Goal: Information Seeking & Learning: Learn about a topic

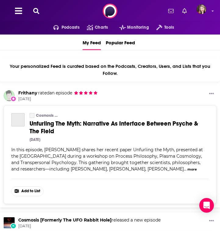
click at [36, 10] on icon at bounding box center [36, 11] width 6 height 6
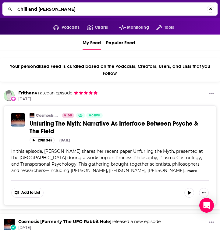
type input "Chill and [PERSON_NAME]"
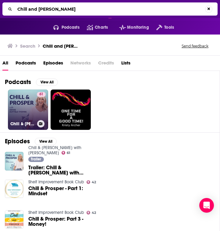
click at [28, 113] on link "61 Chill & [PERSON_NAME] with [PERSON_NAME]" at bounding box center [28, 109] width 40 height 40
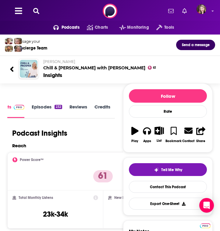
click at [36, 10] on icon at bounding box center [36, 11] width 6 height 6
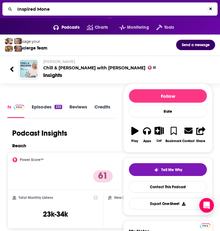
type input "Inspired Money"
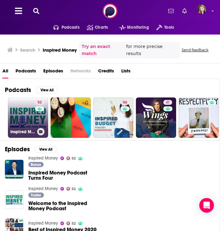
click at [24, 119] on link "52 Inspired Money" at bounding box center [28, 117] width 40 height 40
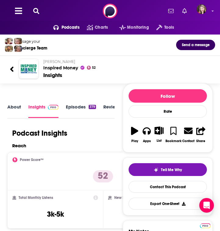
click at [35, 9] on icon at bounding box center [36, 11] width 6 height 6
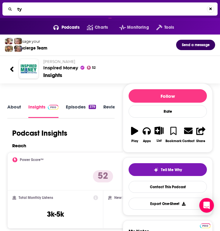
type input "t"
type input "The Science of Success"
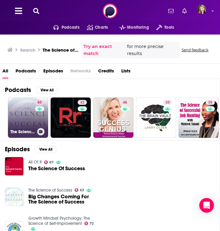
click at [35, 114] on div "63" at bounding box center [40, 114] width 11 height 28
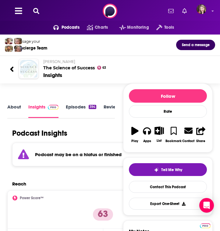
click at [35, 10] on icon at bounding box center [36, 11] width 6 height 6
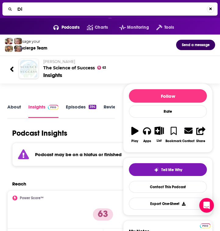
type input "D"
type input "Side Hustle"
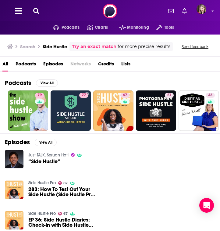
click at [34, 11] on icon at bounding box center [36, 11] width 6 height 6
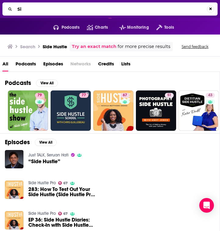
type input "S"
type input "The Gold Digger Podcast"
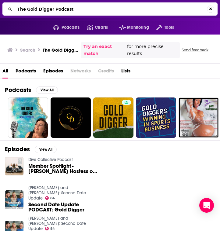
drag, startPoint x: 80, startPoint y: 7, endPoint x: 12, endPoint y: 9, distance: 67.7
click at [12, 9] on div "The Gold Digger Podcast" at bounding box center [109, 8] width 215 height 13
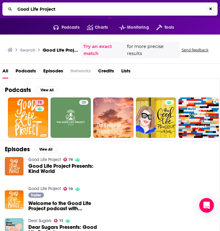
click at [62, 10] on input "Good Life Project" at bounding box center [111, 9] width 192 height 10
type input "G"
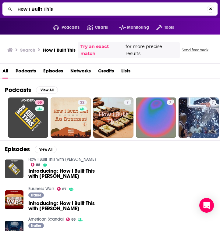
drag, startPoint x: 67, startPoint y: 9, endPoint x: 11, endPoint y: 9, distance: 56.4
click at [11, 9] on div "How I Built This" at bounding box center [109, 8] width 215 height 13
type input "H"
type input "On Being"
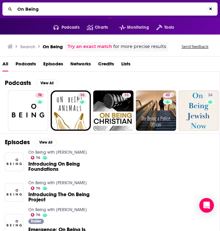
drag, startPoint x: 44, startPoint y: 10, endPoint x: 13, endPoint y: 10, distance: 30.5
click at [13, 10] on div "On Being" at bounding box center [109, 8] width 215 height 13
type input "[PERSON_NAME]"
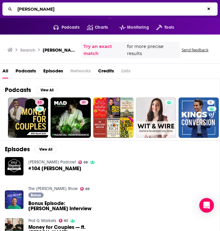
click at [45, 8] on input "[PERSON_NAME]" at bounding box center [110, 9] width 190 height 10
drag, startPoint x: 45, startPoint y: 8, endPoint x: 10, endPoint y: 9, distance: 34.5
click at [10, 9] on div "[PERSON_NAME]" at bounding box center [109, 8] width 215 height 13
type input "Diary of a CEO"
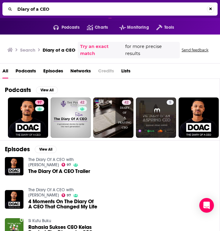
drag, startPoint x: 60, startPoint y: 9, endPoint x: 9, endPoint y: 9, distance: 51.0
click at [9, 9] on div "Diary of a CEO" at bounding box center [109, 8] width 215 height 13
drag, startPoint x: 53, startPoint y: 7, endPoint x: 17, endPoint y: 7, distance: 36.0
click at [17, 7] on input "Diary of a CEO" at bounding box center [111, 9] width 192 height 10
type input "The Energy of Money"
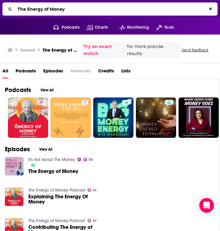
drag, startPoint x: 84, startPoint y: 11, endPoint x: 16, endPoint y: 10, distance: 68.0
click at [16, 10] on input "The Energy of Money" at bounding box center [111, 9] width 192 height 10
type input "Beyond Money"
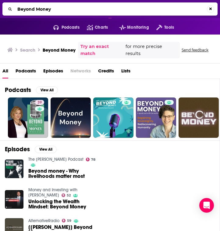
drag, startPoint x: 59, startPoint y: 9, endPoint x: 17, endPoint y: 7, distance: 42.8
click at [17, 7] on input "Beyond Money" at bounding box center [111, 9] width 192 height 10
type input "Next Level Soul"
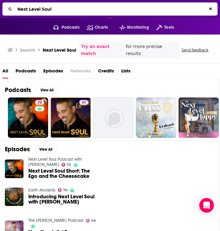
drag, startPoint x: 54, startPoint y: 10, endPoint x: 16, endPoint y: 8, distance: 38.5
click at [16, 8] on input "Next Level Soul" at bounding box center [111, 9] width 192 height 10
type input "Chill and [PERSON_NAME]"
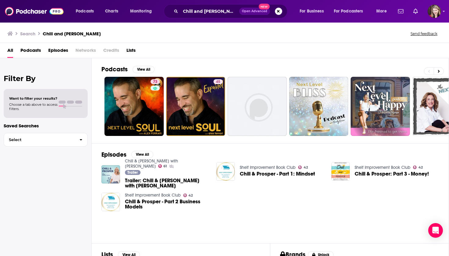
click at [89, 34] on div "Search Chill and Prosper Send feedback" at bounding box center [222, 33] width 431 height 9
click at [89, 35] on div "Search Chill and Prosper Send feedback" at bounding box center [222, 33] width 431 height 9
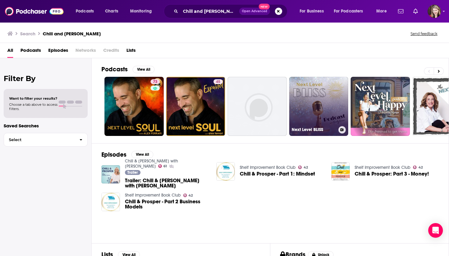
click at [220, 101] on link "Next Level BLISS" at bounding box center [318, 106] width 59 height 59
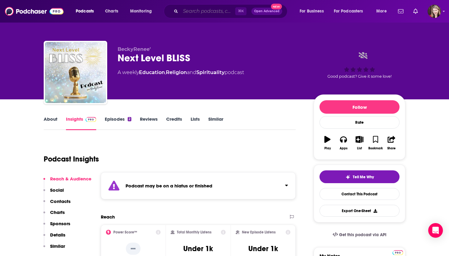
click at [195, 10] on input "Search podcasts, credits, & more..." at bounding box center [207, 11] width 55 height 10
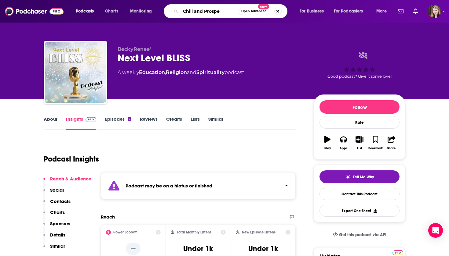
type input "Chill and [PERSON_NAME]"
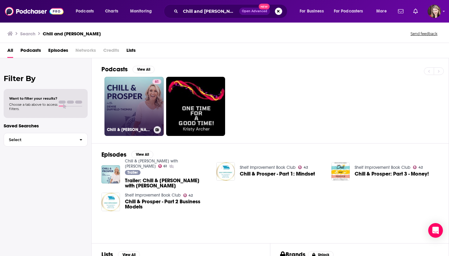
click at [132, 106] on link "61 Chill & [PERSON_NAME] with [PERSON_NAME]" at bounding box center [133, 106] width 59 height 59
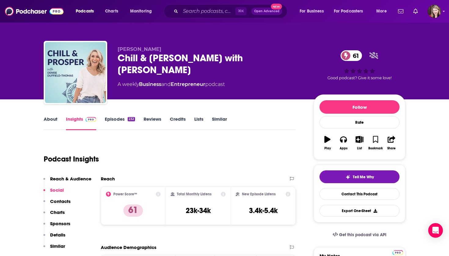
click at [48, 119] on link "About" at bounding box center [51, 123] width 14 height 14
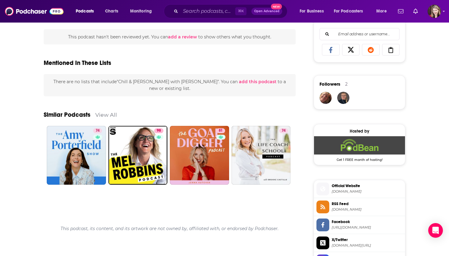
scroll to position [395, 0]
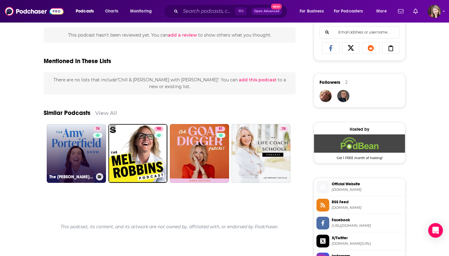
click at [79, 163] on link "74 The [PERSON_NAME] Show" at bounding box center [76, 153] width 59 height 59
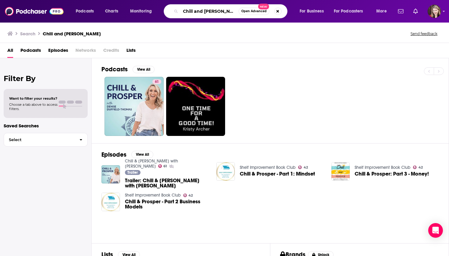
drag, startPoint x: 222, startPoint y: 13, endPoint x: 193, endPoint y: 12, distance: 28.4
click at [181, 11] on input "Chill and [PERSON_NAME]" at bounding box center [209, 11] width 58 height 10
type input "On Being"
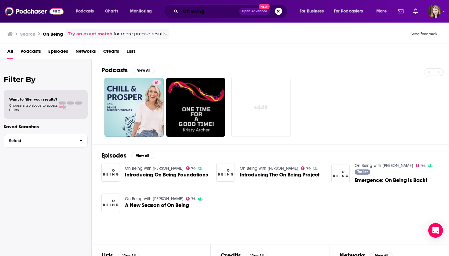
click at [207, 11] on input "On Being" at bounding box center [209, 11] width 59 height 10
click at [220, 11] on span "Open Advanced" at bounding box center [254, 11] width 25 height 3
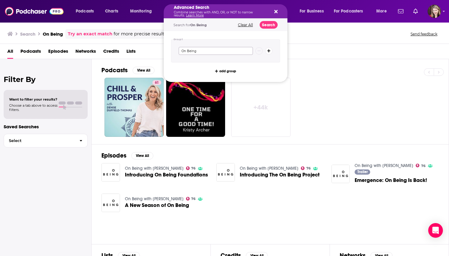
click at [199, 51] on input "On Being" at bounding box center [215, 51] width 74 height 8
click at [220, 23] on button "Search" at bounding box center [268, 25] width 18 height 8
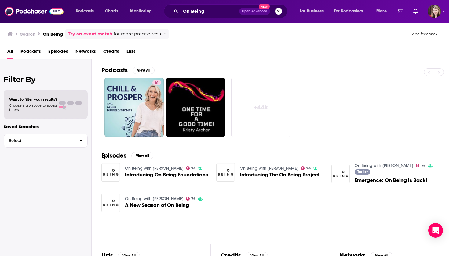
click at [220, 11] on button "Search podcasts, credits, & more..." at bounding box center [278, 11] width 7 height 7
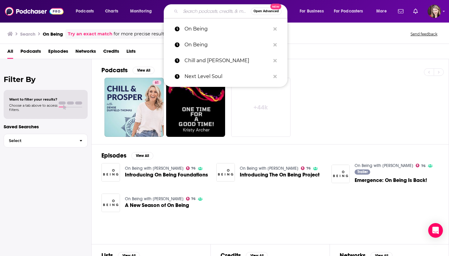
click at [159, 17] on div "Podcasts Charts Monitoring Open Advanced New On Being On Being Chill and Prospe…" at bounding box center [231, 11] width 321 height 14
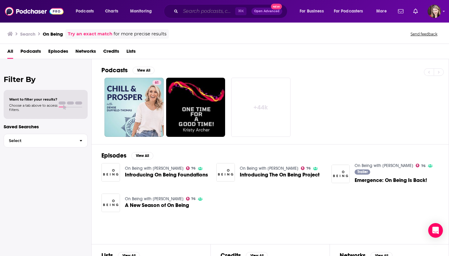
click at [197, 14] on input "Search podcasts, credits, & more..." at bounding box center [207, 11] width 55 height 10
click at [209, 18] on div "⌘ K Open Advanced New" at bounding box center [226, 11] width 124 height 14
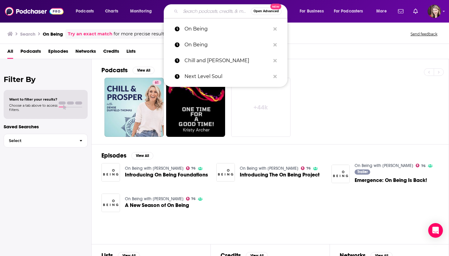
click at [189, 11] on input "Search podcasts, credits, & more..." at bounding box center [215, 11] width 70 height 10
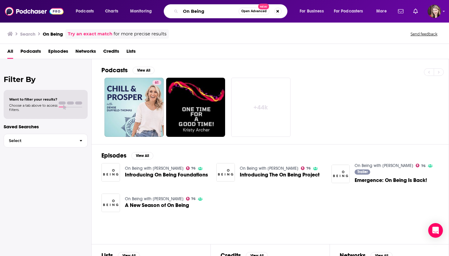
type input "On Being"
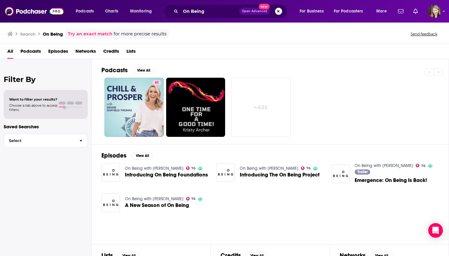
click at [220, 11] on button "Search podcasts, credits, & more..." at bounding box center [278, 11] width 7 height 7
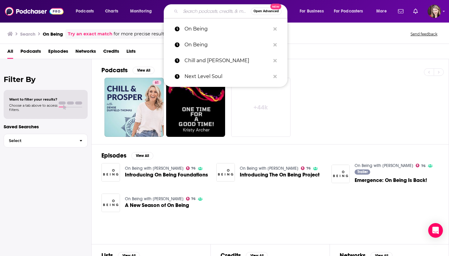
click at [220, 13] on input "Search podcasts, credits, & more..." at bounding box center [215, 11] width 70 height 10
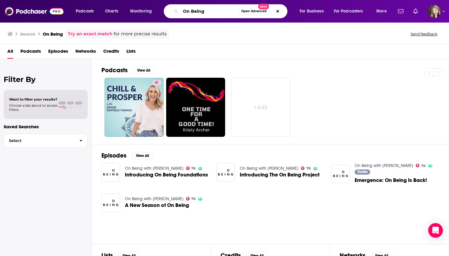
type input "On Being"
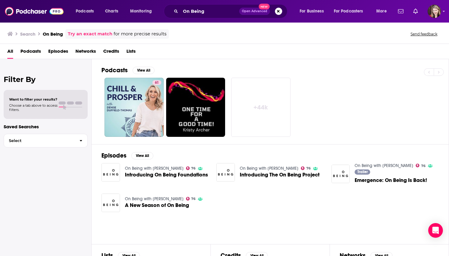
click at [39, 11] on img at bounding box center [34, 11] width 59 height 12
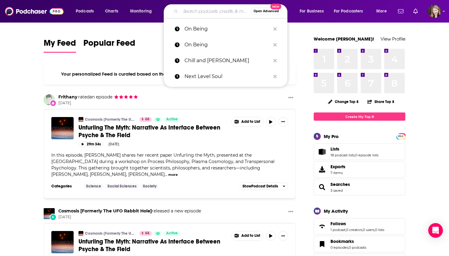
click at [185, 13] on input "Search podcasts, credits, & more..." at bounding box center [215, 11] width 70 height 10
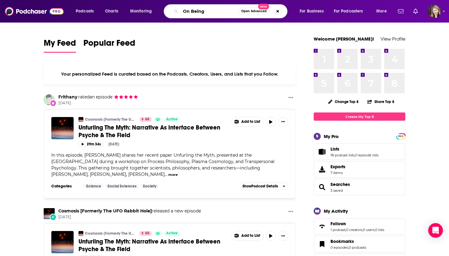
type input "On Being"
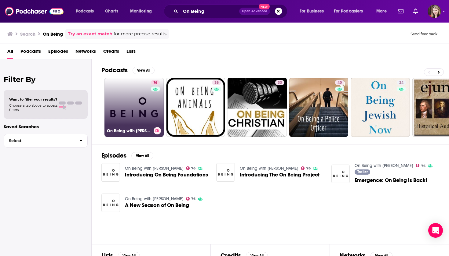
click at [129, 90] on link "76 On Being with [PERSON_NAME]" at bounding box center [133, 107] width 59 height 59
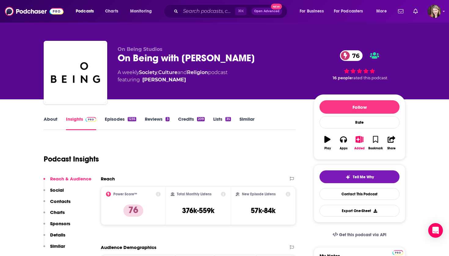
click at [49, 121] on link "About" at bounding box center [51, 123] width 14 height 14
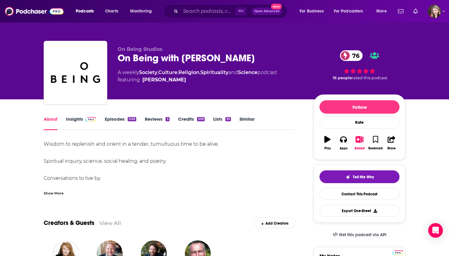
click at [77, 119] on link "Insights" at bounding box center [81, 123] width 30 height 14
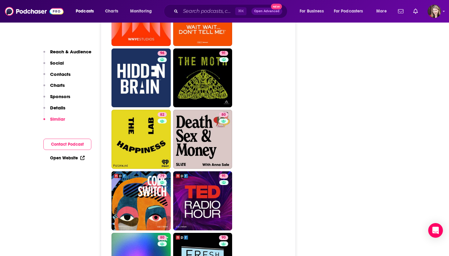
scroll to position [1437, 0]
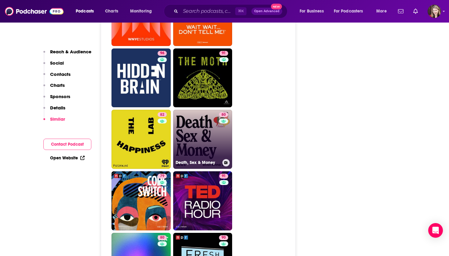
click at [195, 110] on link "80 Death, Sex & Money" at bounding box center [202, 139] width 59 height 59
type input "[URL][DOMAIN_NAME]"
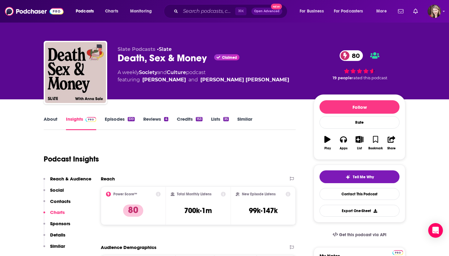
click at [49, 119] on link "About" at bounding box center [51, 123] width 14 height 14
